Goal: Use online tool/utility: Utilize a website feature to perform a specific function

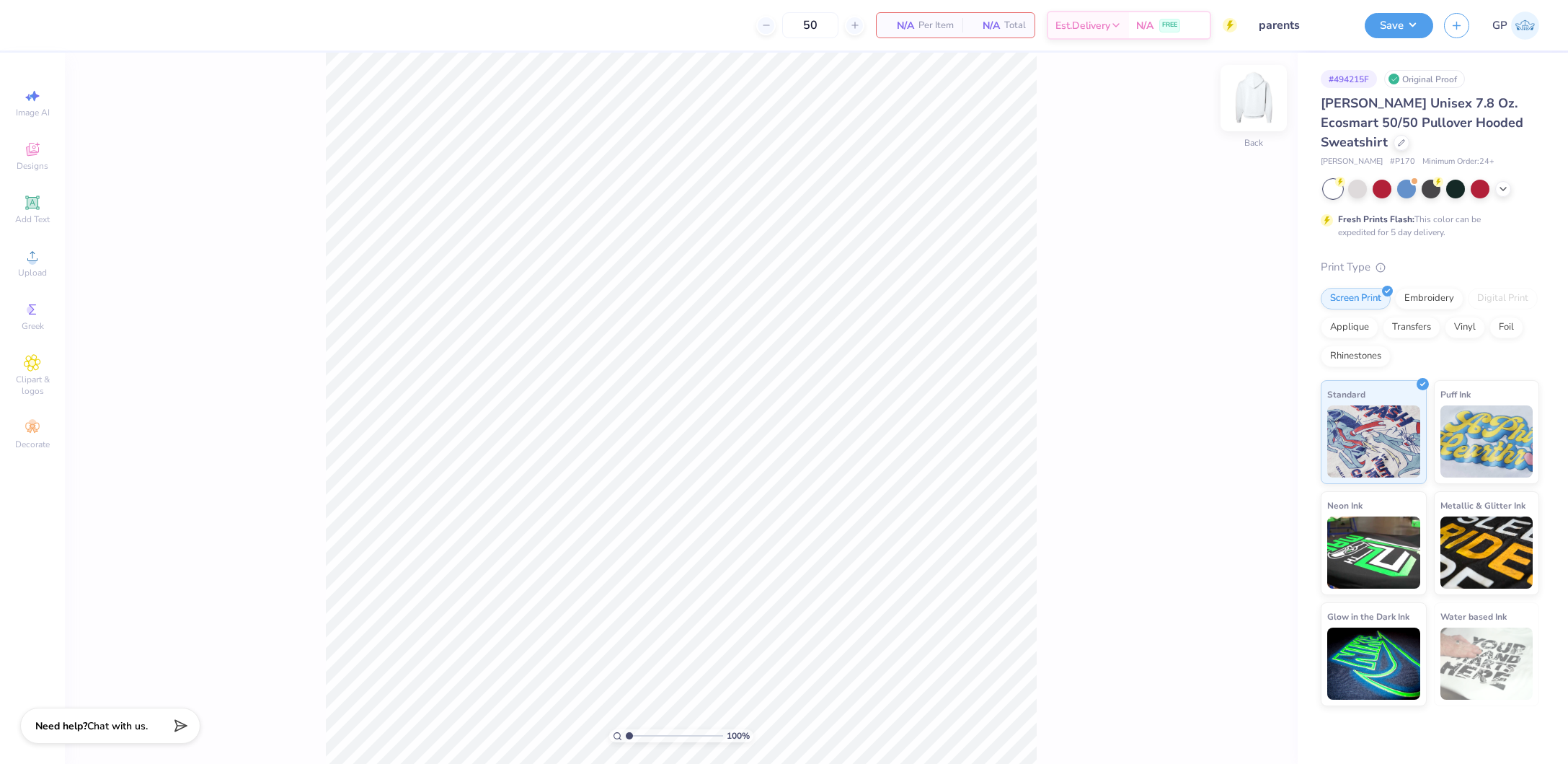
click at [1260, 103] on img at bounding box center [1254, 98] width 58 height 58
click at [30, 258] on circle at bounding box center [32, 261] width 8 height 8
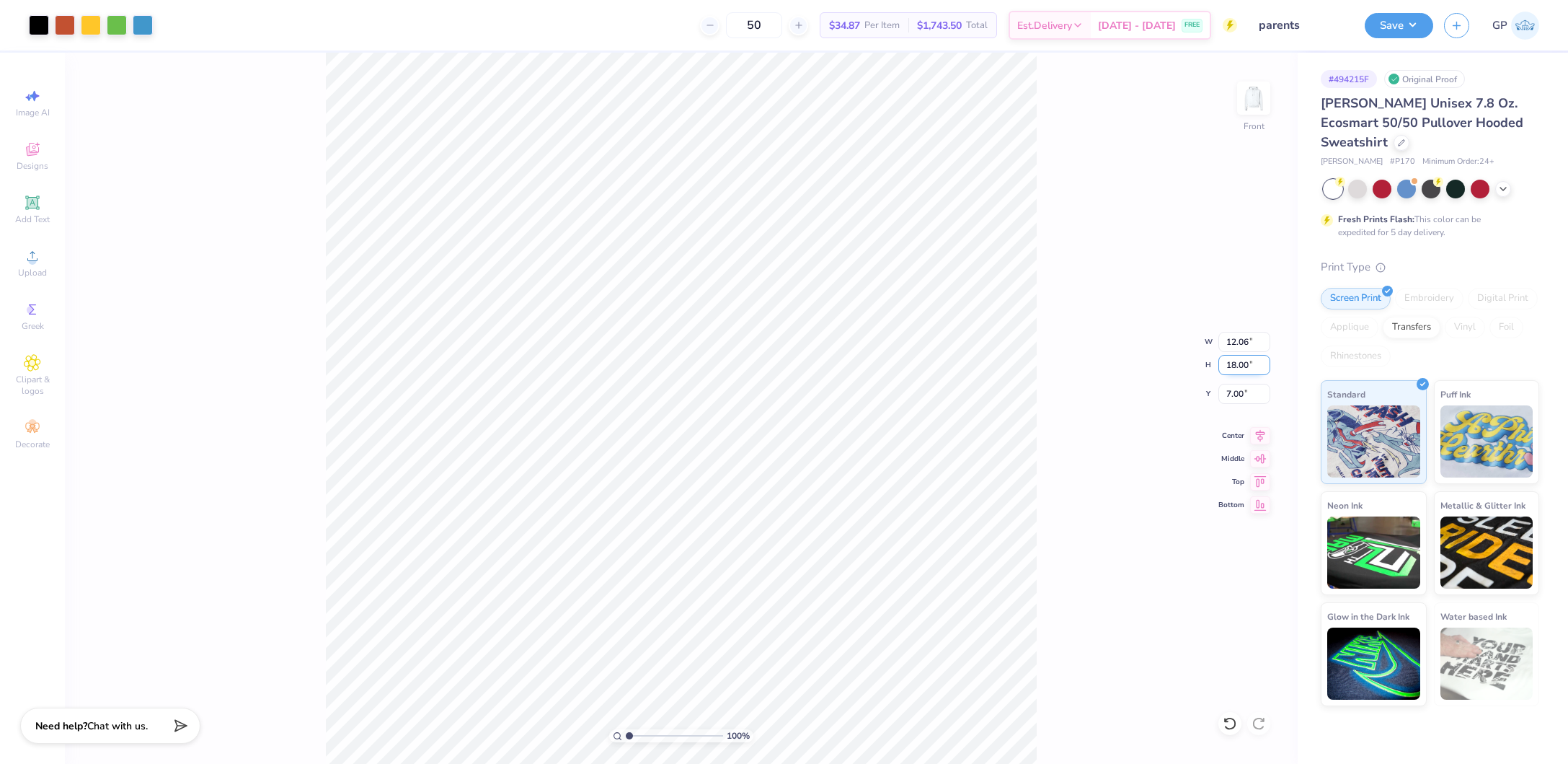
click at [1254, 370] on input "18.00" at bounding box center [1244, 364] width 52 height 20
type input "15"
type input "10.05"
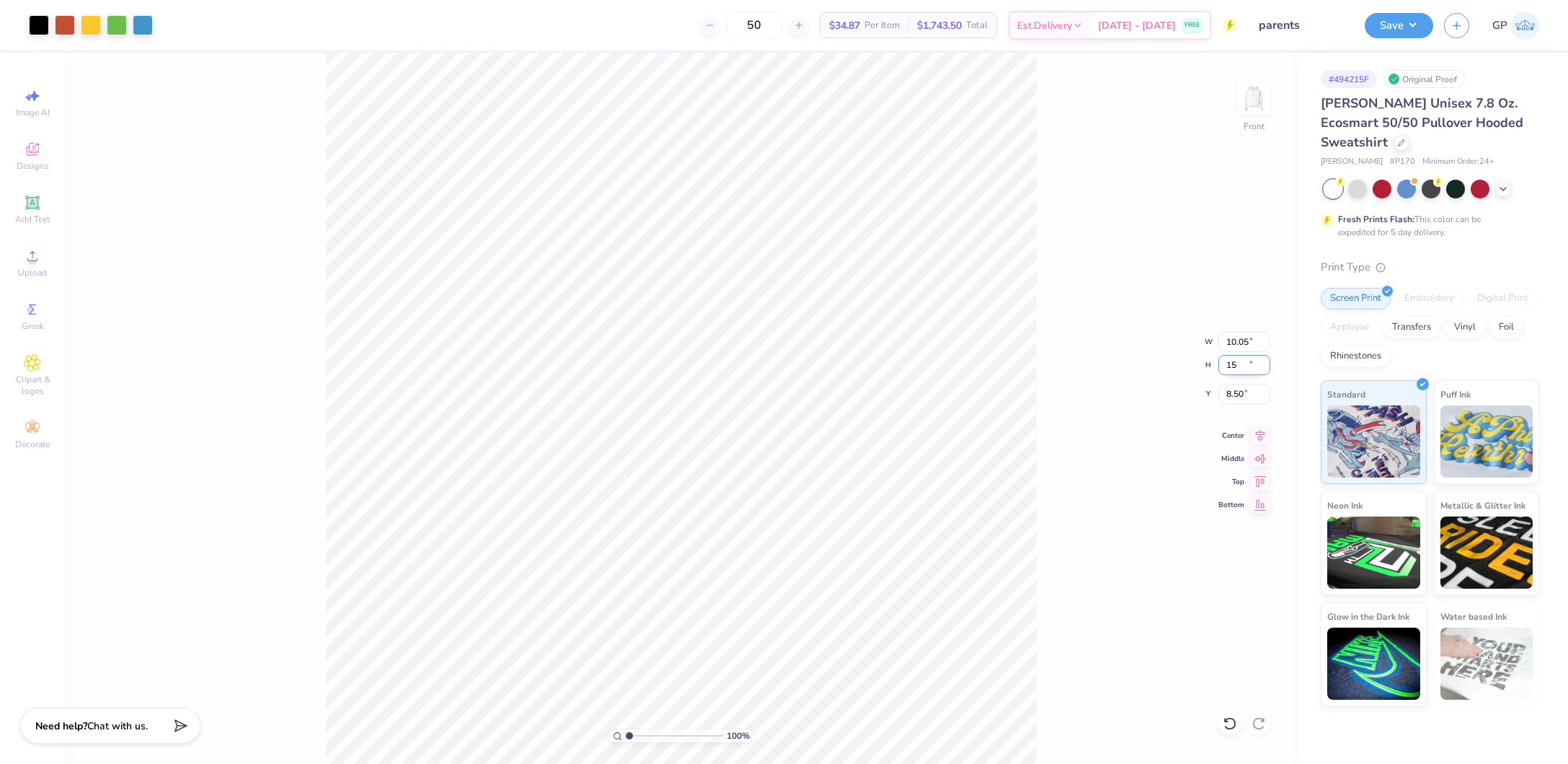
type input "15.00"
click at [1240, 388] on input "8.50" at bounding box center [1244, 393] width 52 height 20
type input "6.00"
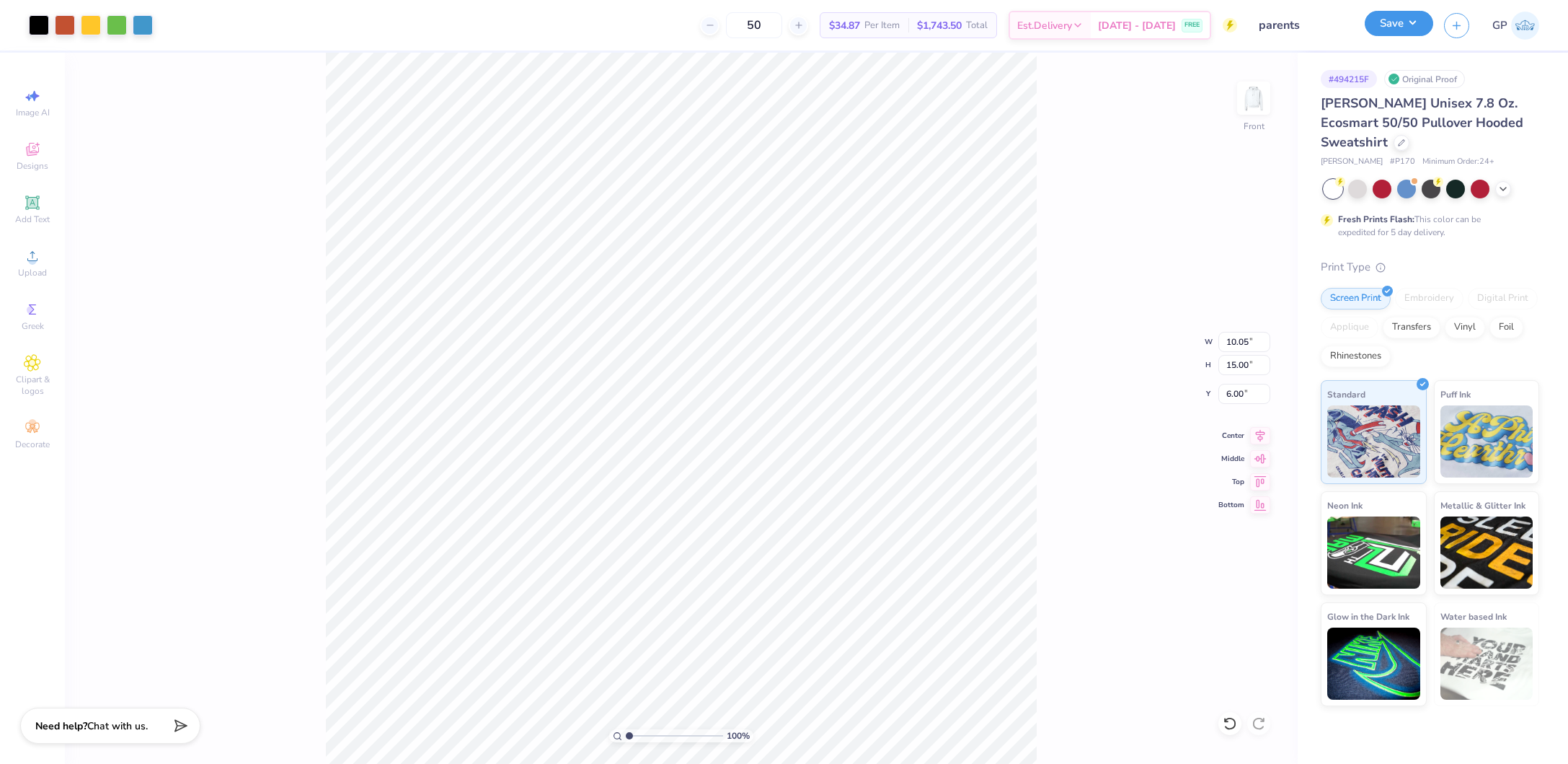
click at [1386, 25] on button "Save" at bounding box center [1399, 22] width 68 height 25
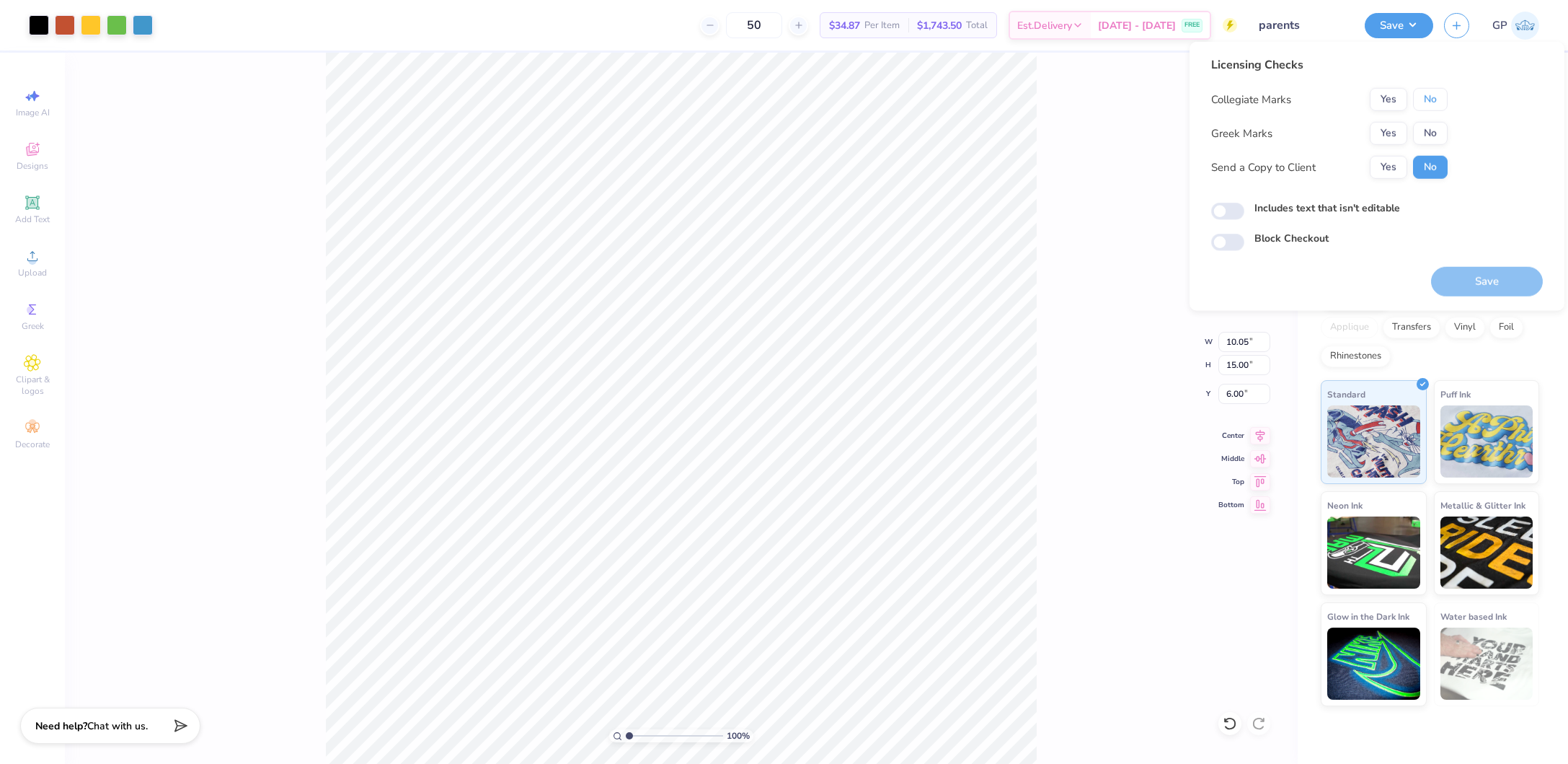
click at [1430, 100] on button "No" at bounding box center [1430, 100] width 34 height 23
click at [1388, 127] on button "Yes" at bounding box center [1388, 133] width 38 height 23
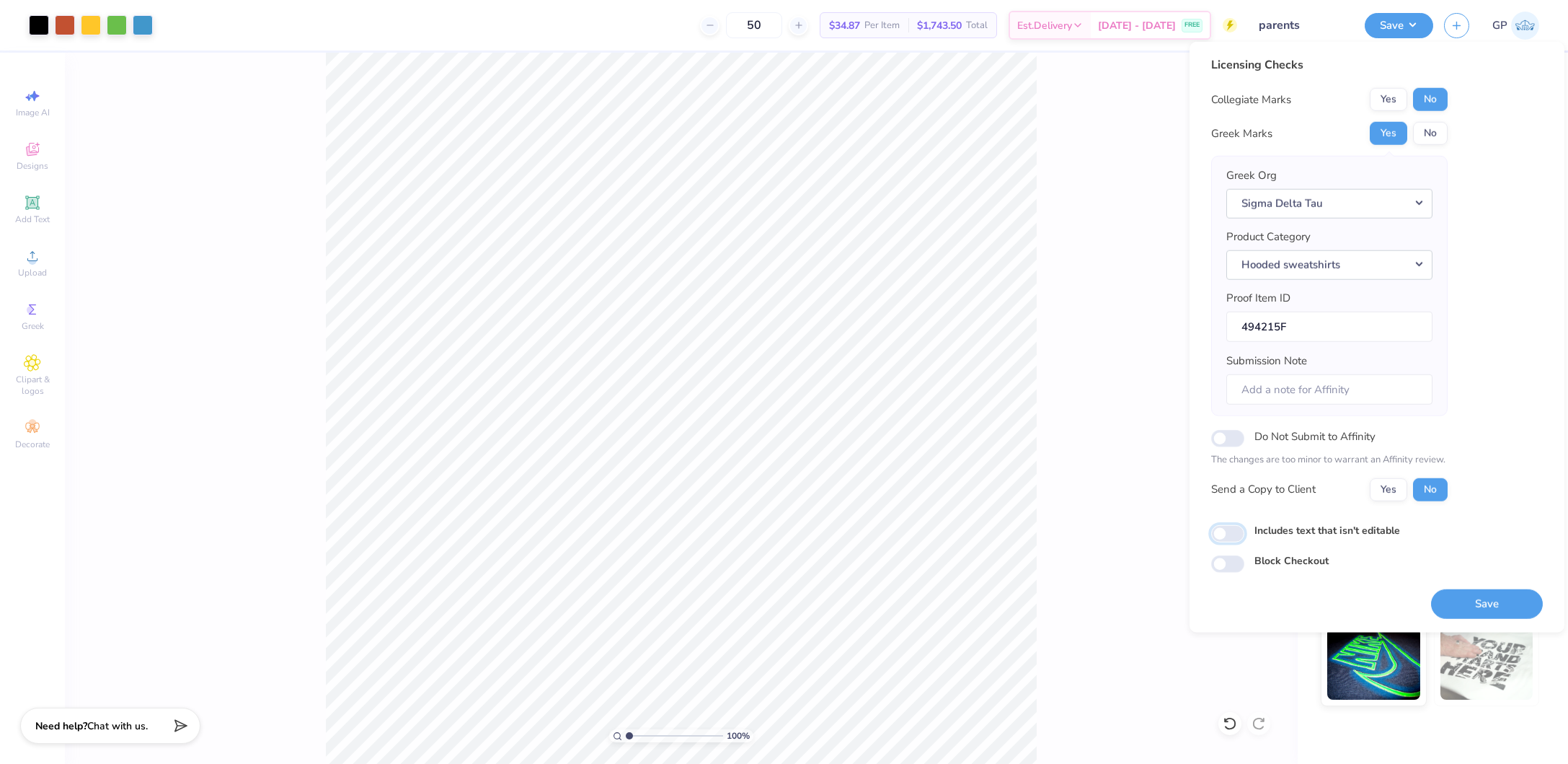
click at [1235, 529] on input "Includes text that isn't editable" at bounding box center [1227, 534] width 33 height 18
checkbox input "true"
click at [1447, 592] on button "Save" at bounding box center [1486, 603] width 111 height 30
